Goal: Information Seeking & Learning: Learn about a topic

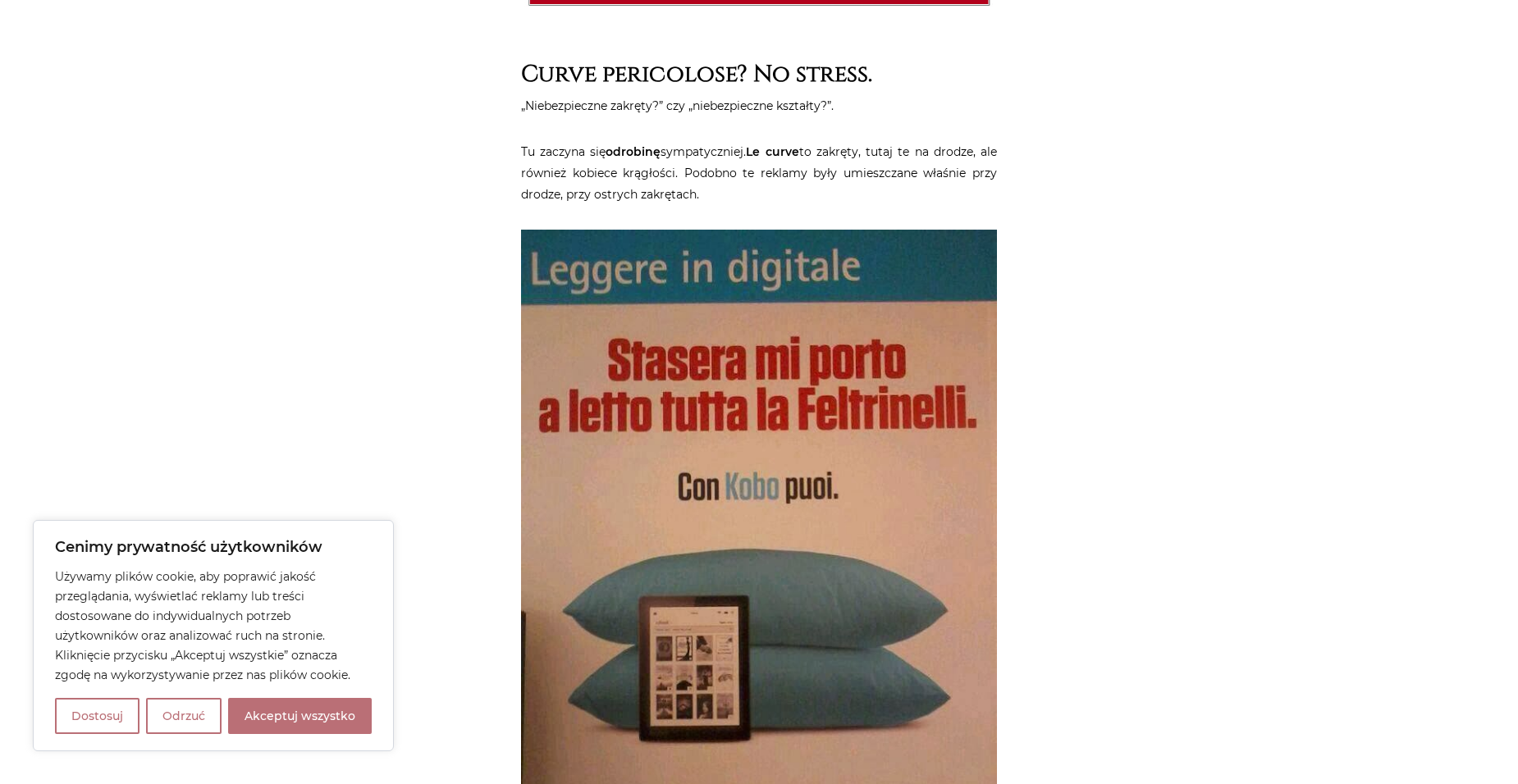
scroll to position [4594, 0]
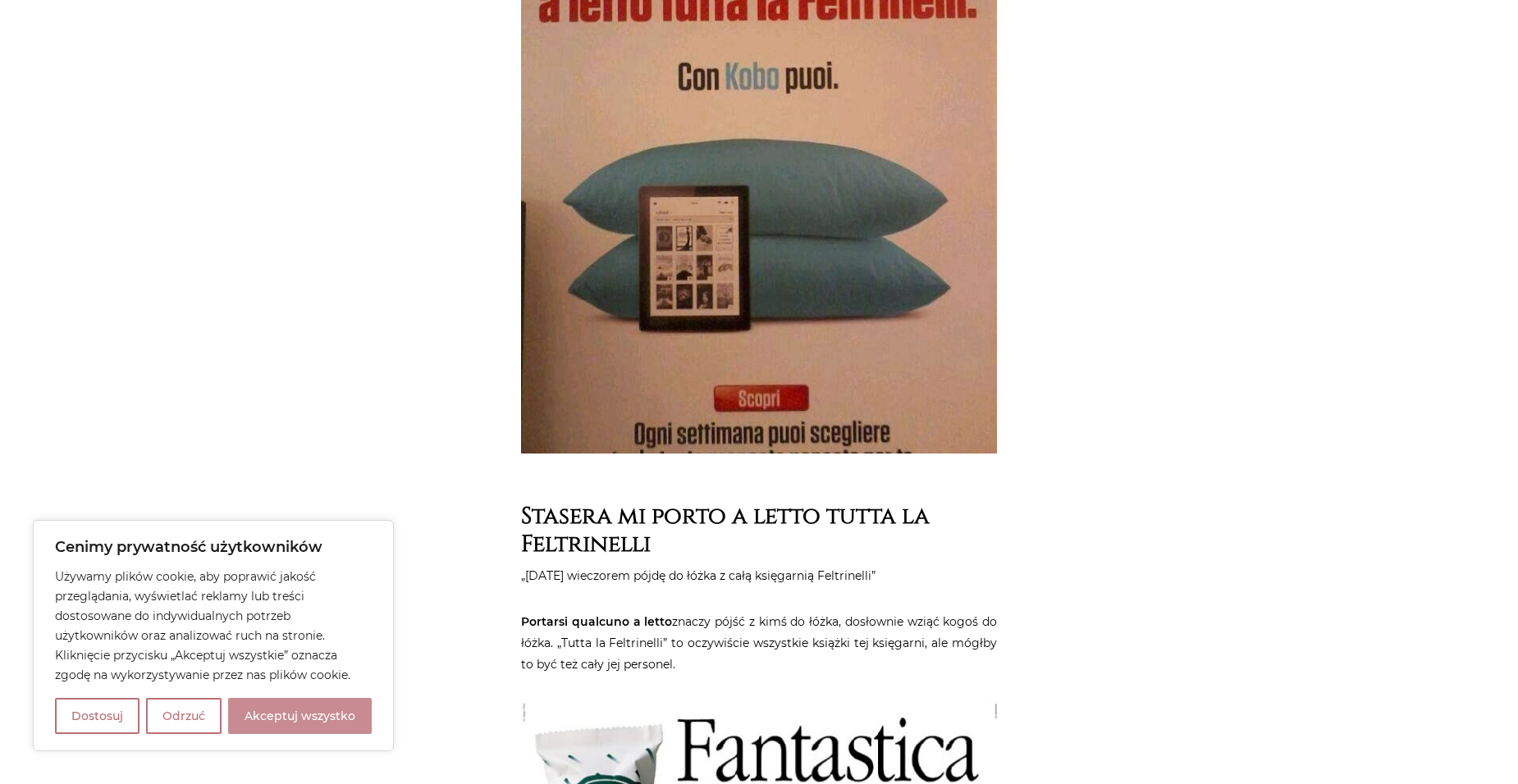
click at [282, 706] on button "Akceptuj wszystko" at bounding box center [300, 716] width 144 height 36
checkbox input "true"
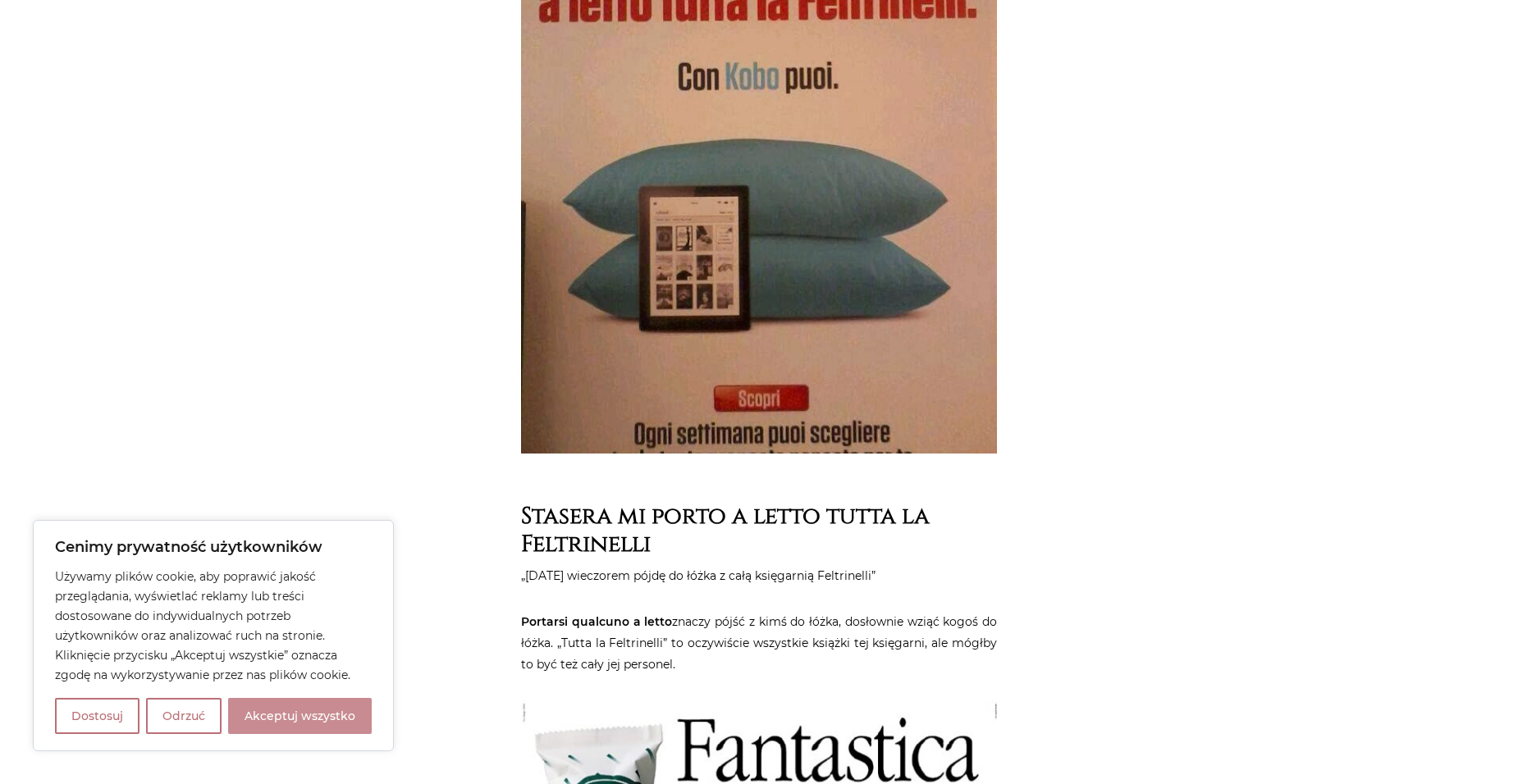
checkbox input "true"
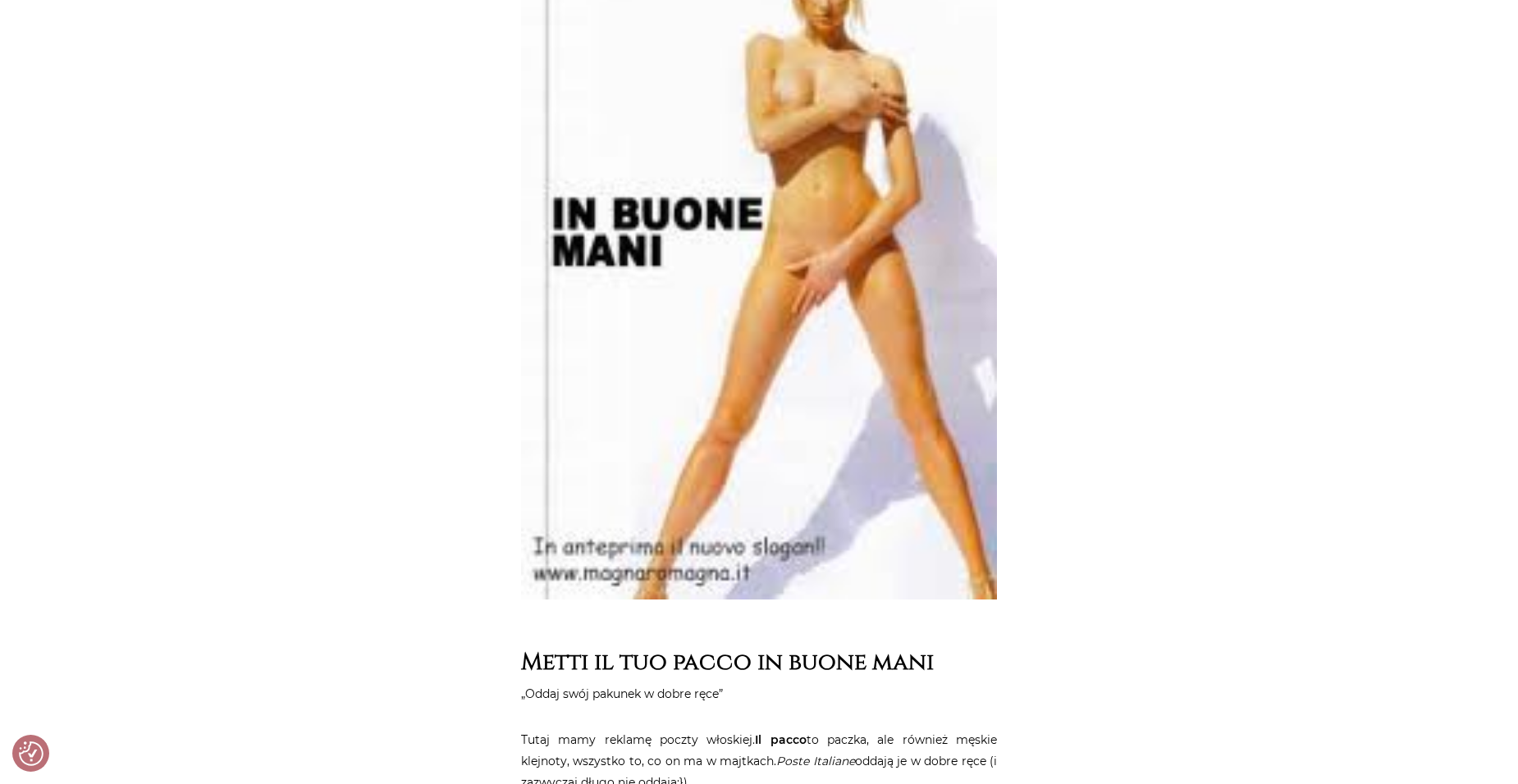
scroll to position [7630, 0]
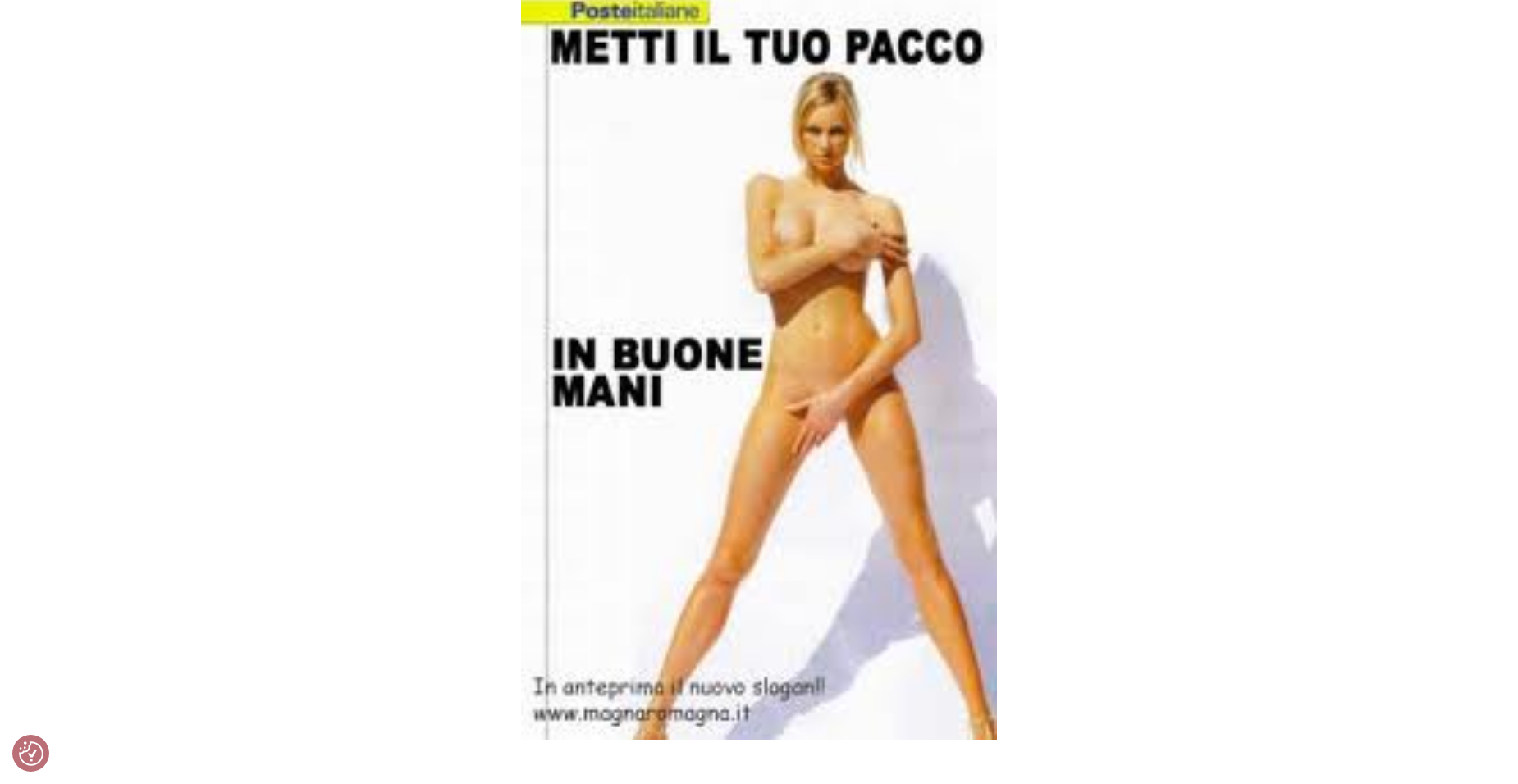
drag, startPoint x: 785, startPoint y: 348, endPoint x: 1136, endPoint y: 427, distance: 359.8
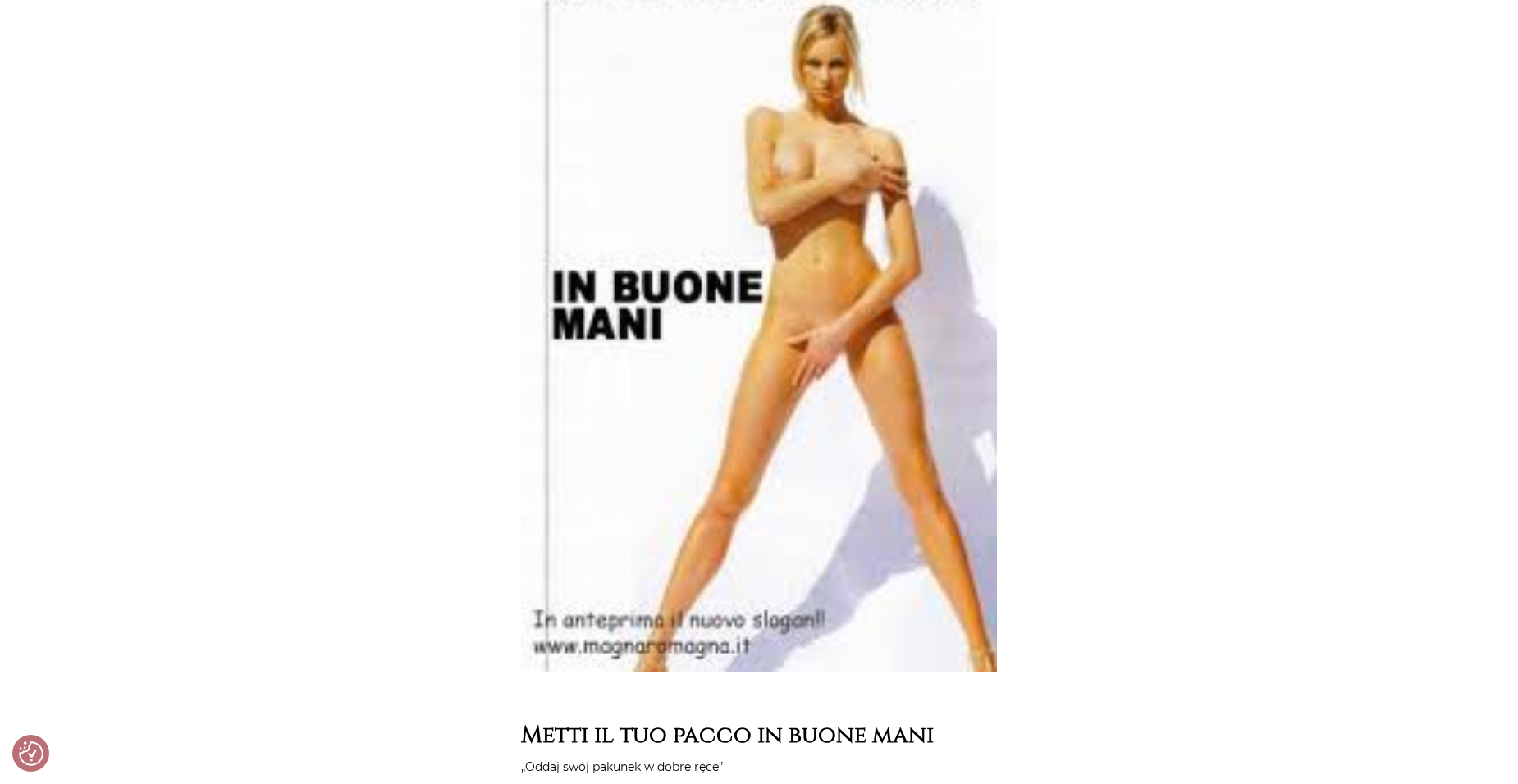
scroll to position [8121, 0]
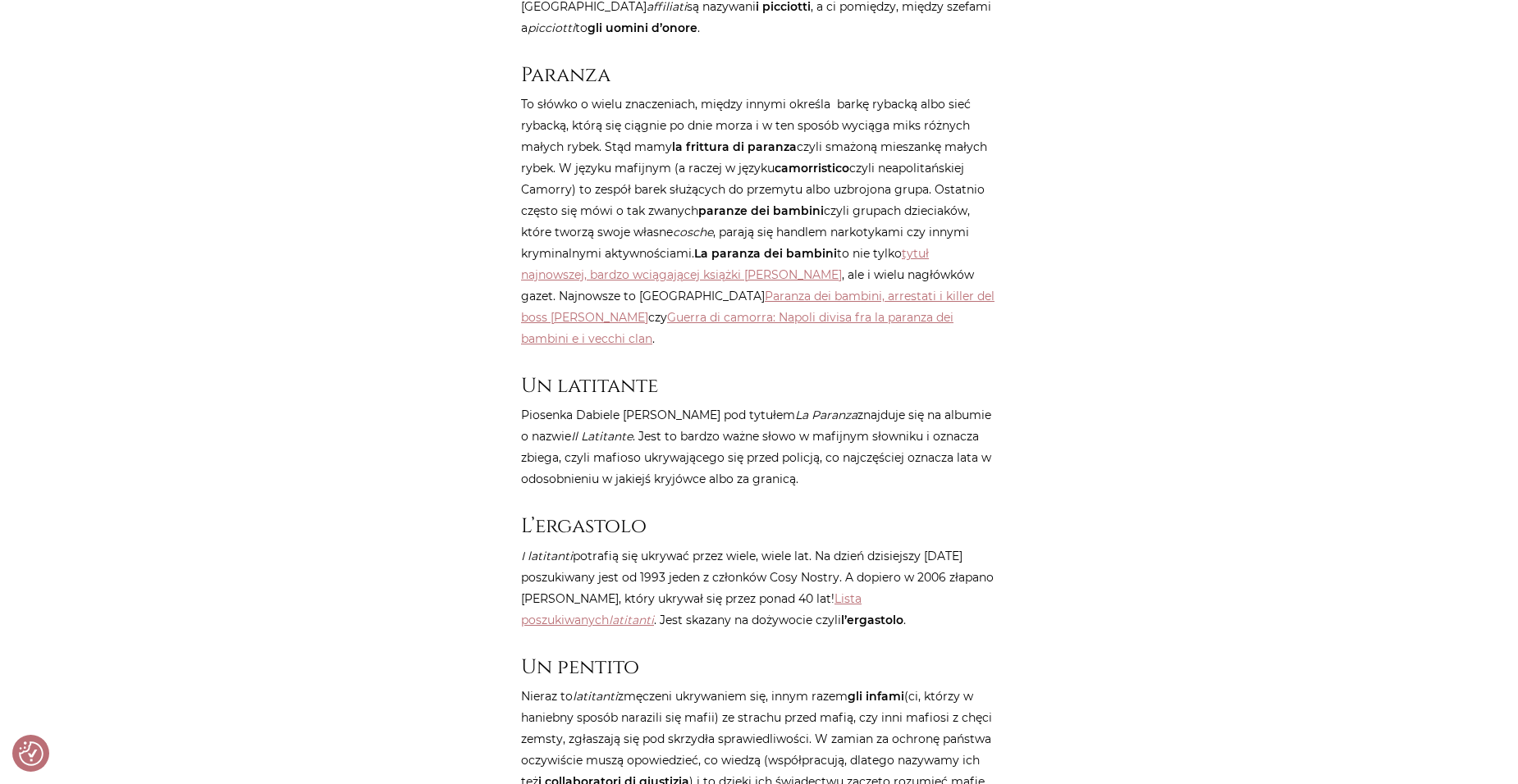
scroll to position [2379, 0]
